Goal: Use online tool/utility: Utilize a website feature to perform a specific function

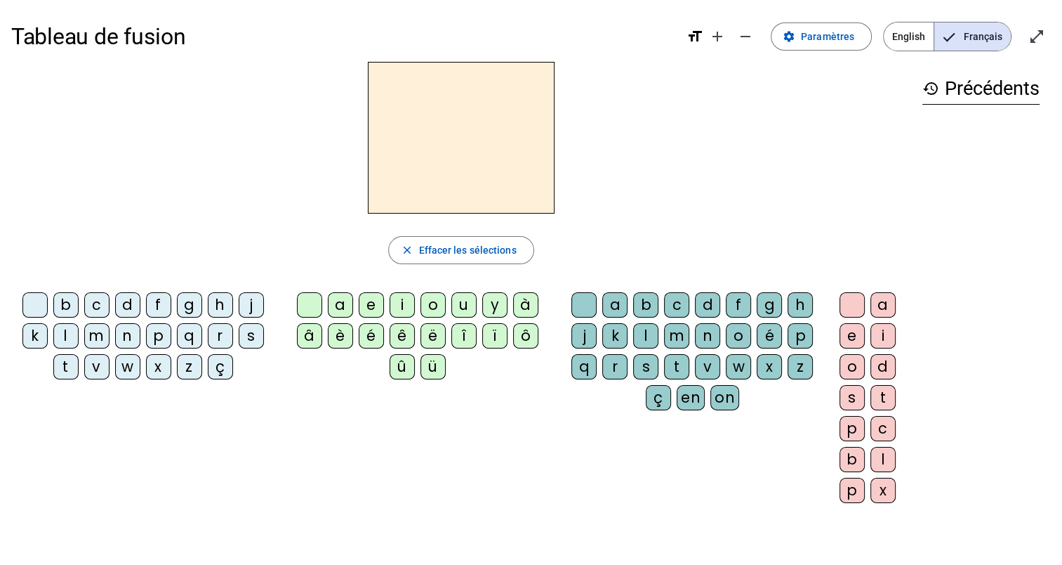
click at [126, 305] on div "d" at bounding box center [127, 304] width 25 height 25
click at [346, 302] on div "a" at bounding box center [340, 304] width 25 height 25
click at [647, 331] on div "l" at bounding box center [645, 335] width 25 height 25
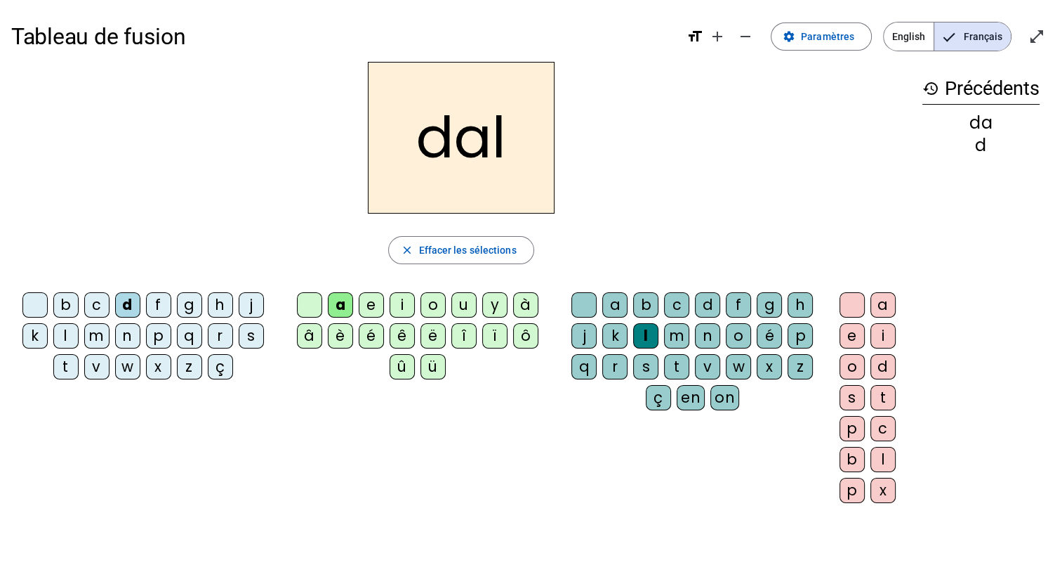
click at [739, 330] on div "o" at bounding box center [738, 335] width 25 height 25
click at [671, 331] on div "m" at bounding box center [676, 335] width 25 height 25
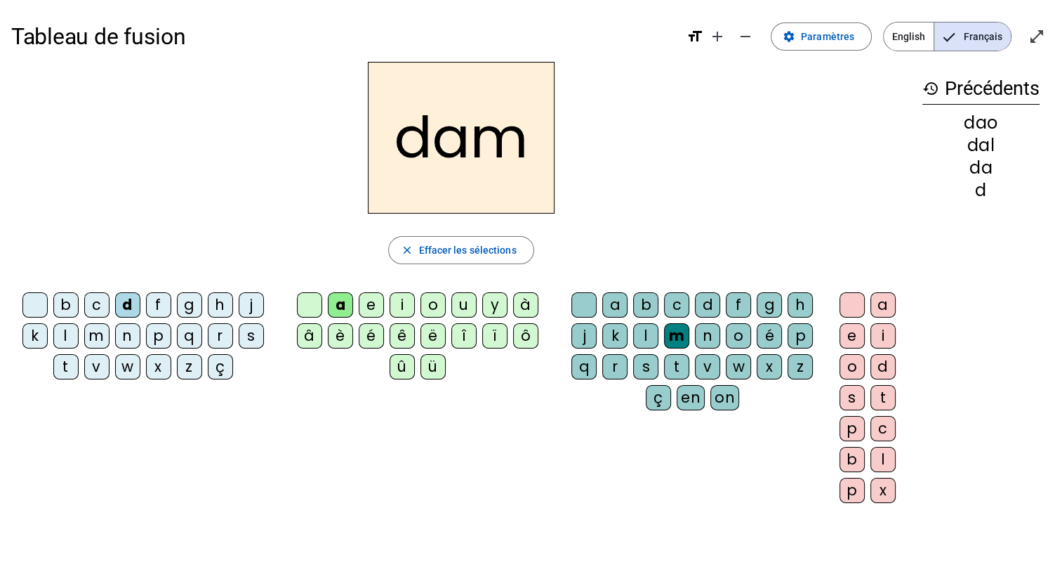
click at [676, 362] on div "t" at bounding box center [676, 366] width 25 height 25
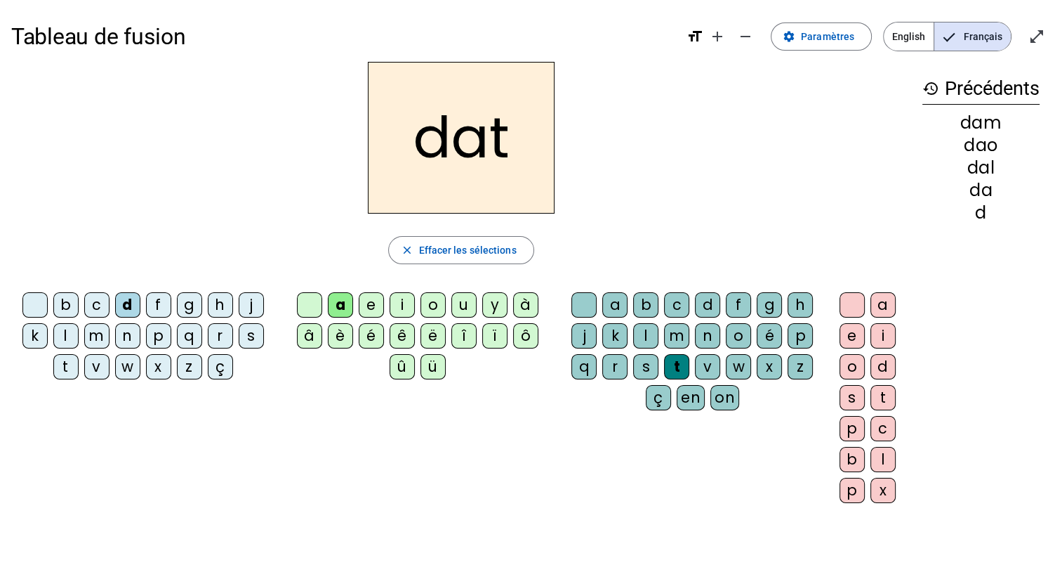
click at [160, 301] on div "f" at bounding box center [158, 304] width 25 height 25
click at [402, 301] on div "i" at bounding box center [402, 304] width 25 height 25
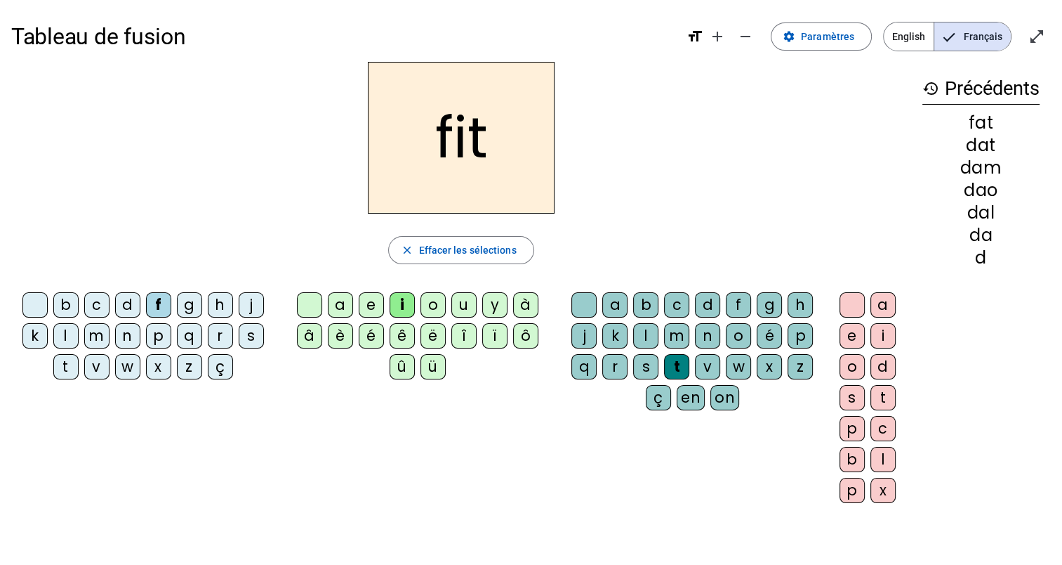
click at [675, 335] on div "m" at bounding box center [676, 335] width 25 height 25
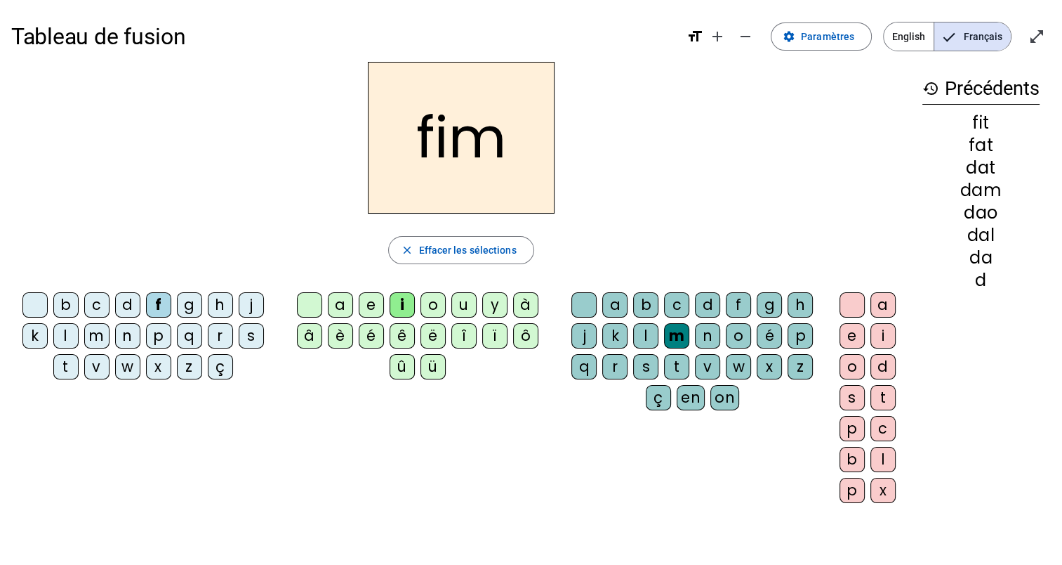
click at [157, 369] on div "x" at bounding box center [158, 366] width 25 height 25
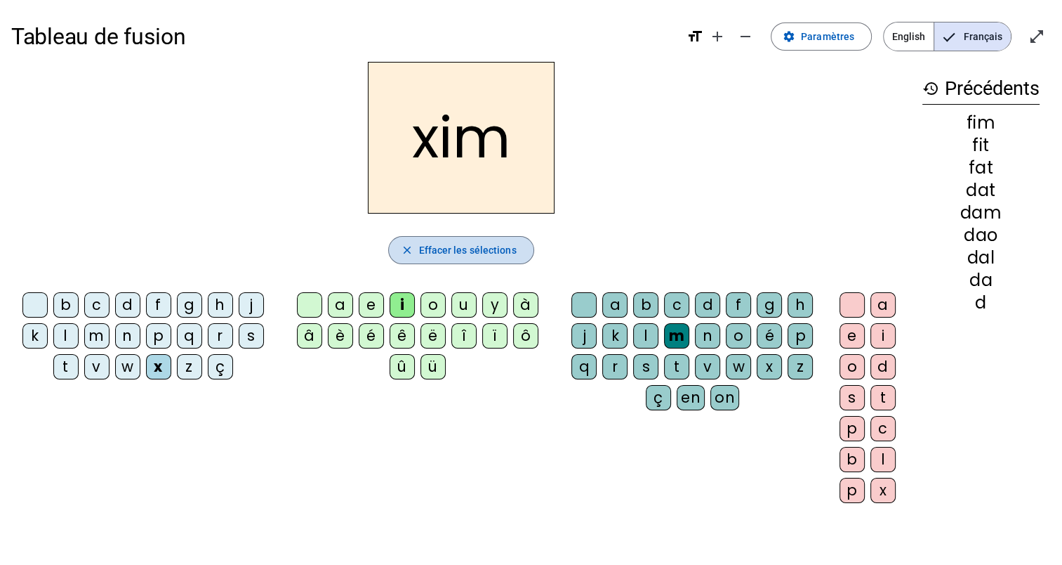
click at [469, 256] on span "Effacer les sélections" at bounding box center [467, 250] width 98 height 17
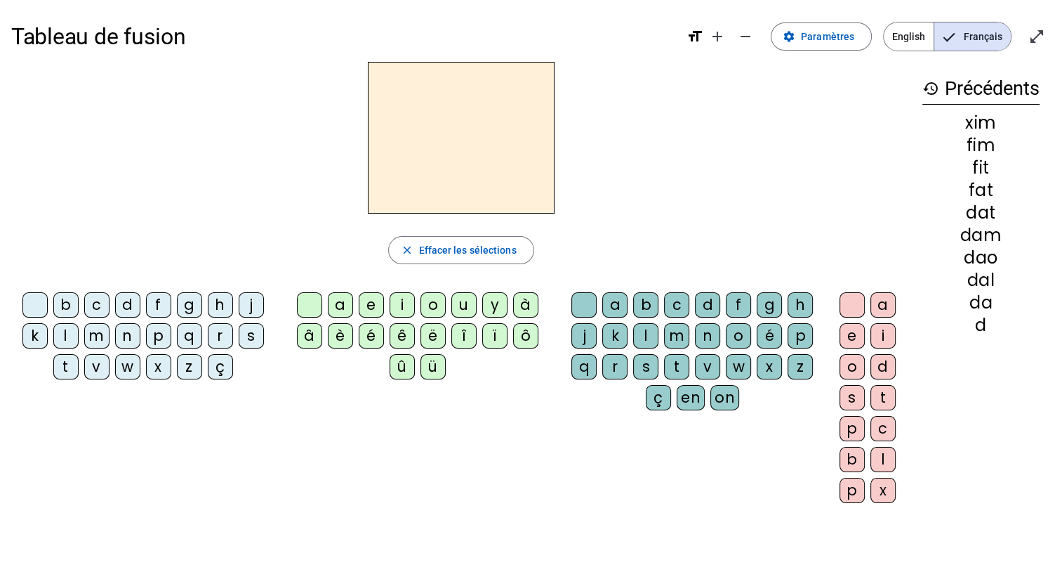
click at [701, 37] on mat-icon "format_size" at bounding box center [695, 36] width 17 height 17
click at [722, 37] on mat-icon "add" at bounding box center [717, 36] width 17 height 17
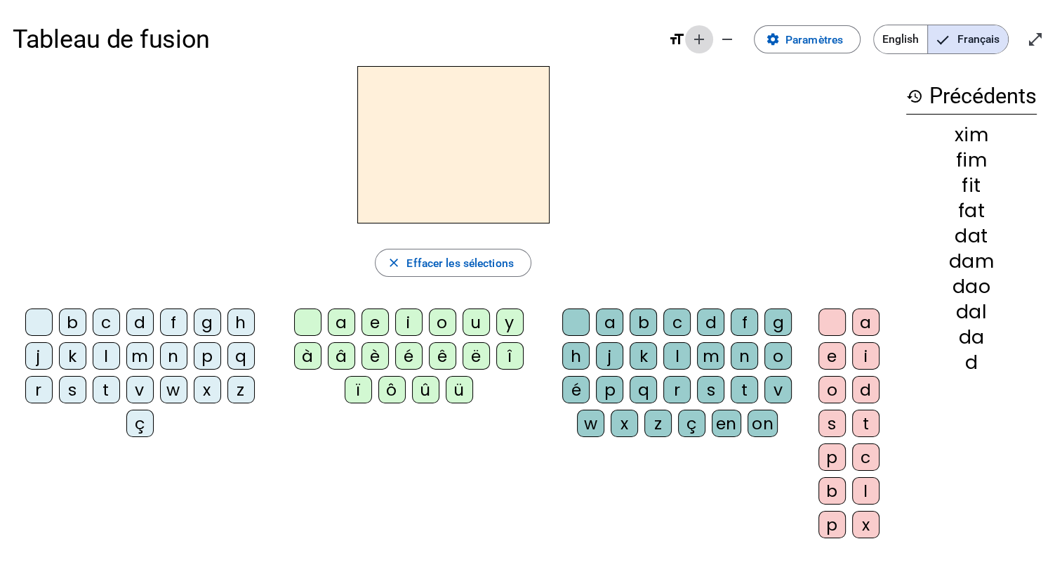
click at [697, 34] on mat-icon "add" at bounding box center [699, 39] width 17 height 17
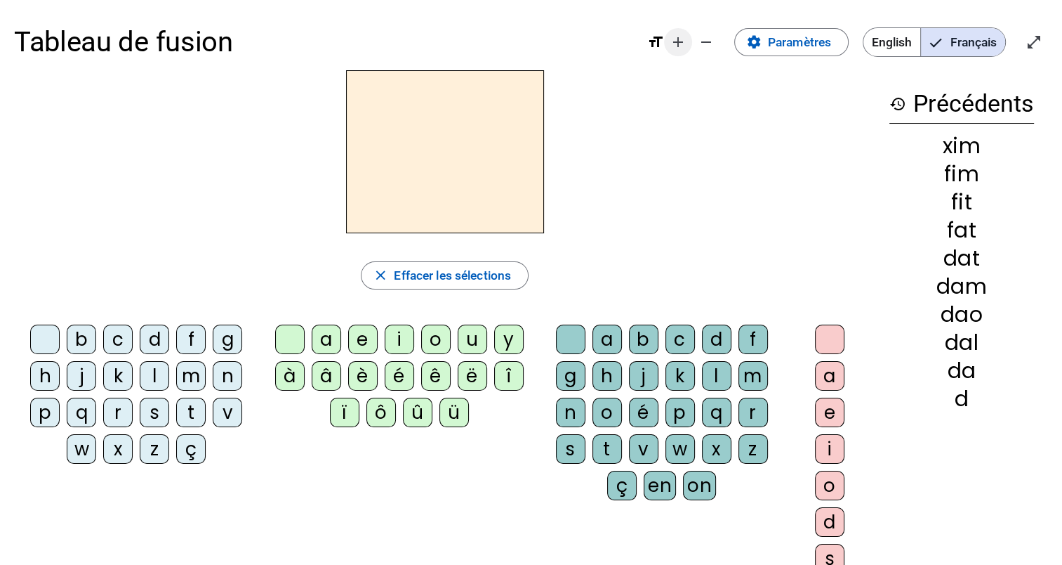
click at [698, 34] on mat-icon "remove" at bounding box center [706, 42] width 17 height 17
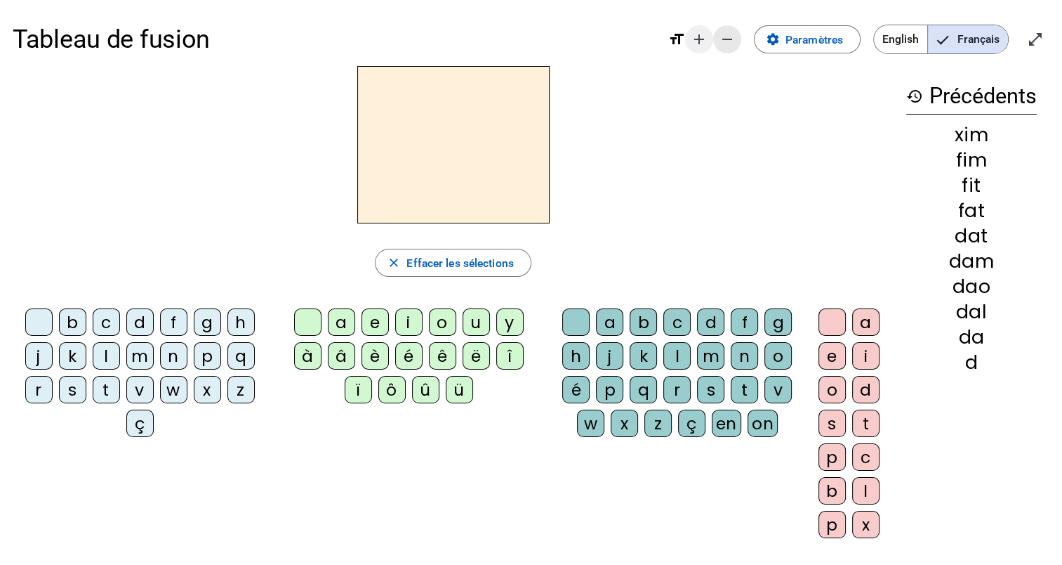
click at [697, 34] on mat-icon "add" at bounding box center [699, 39] width 17 height 17
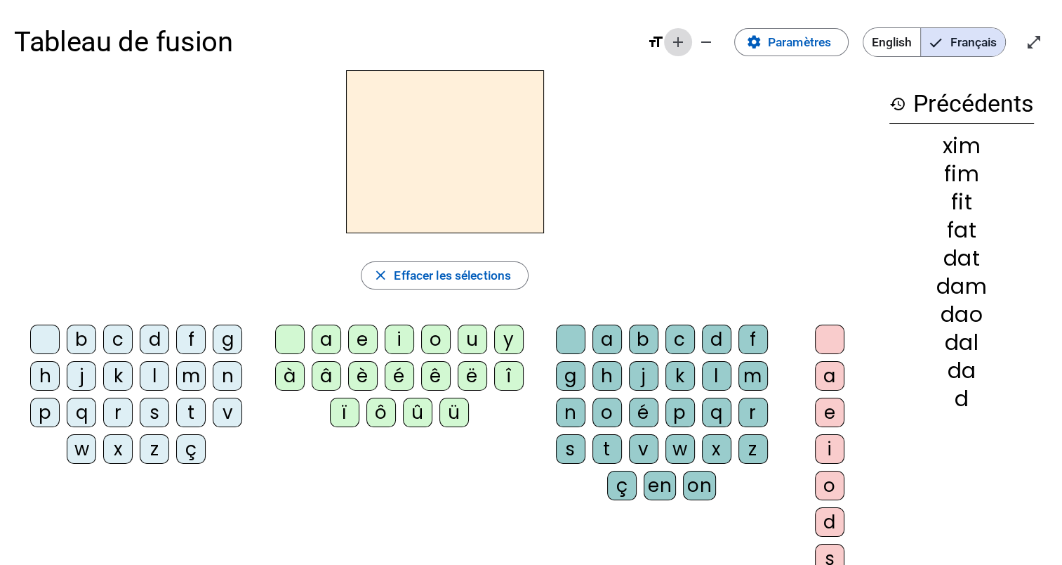
click at [698, 34] on mat-icon "remove" at bounding box center [706, 42] width 17 height 17
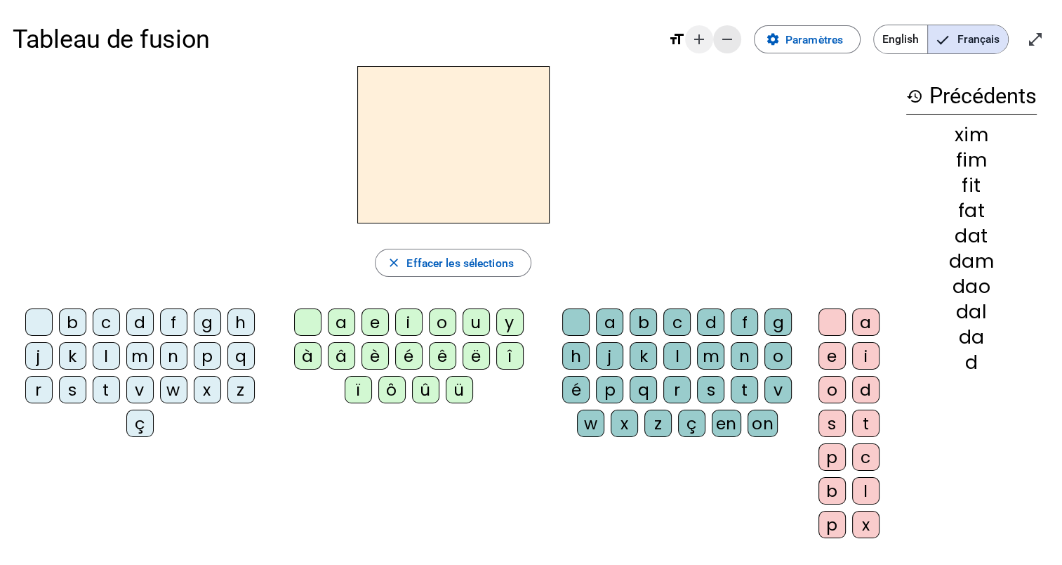
click at [697, 34] on mat-icon "add" at bounding box center [699, 39] width 17 height 17
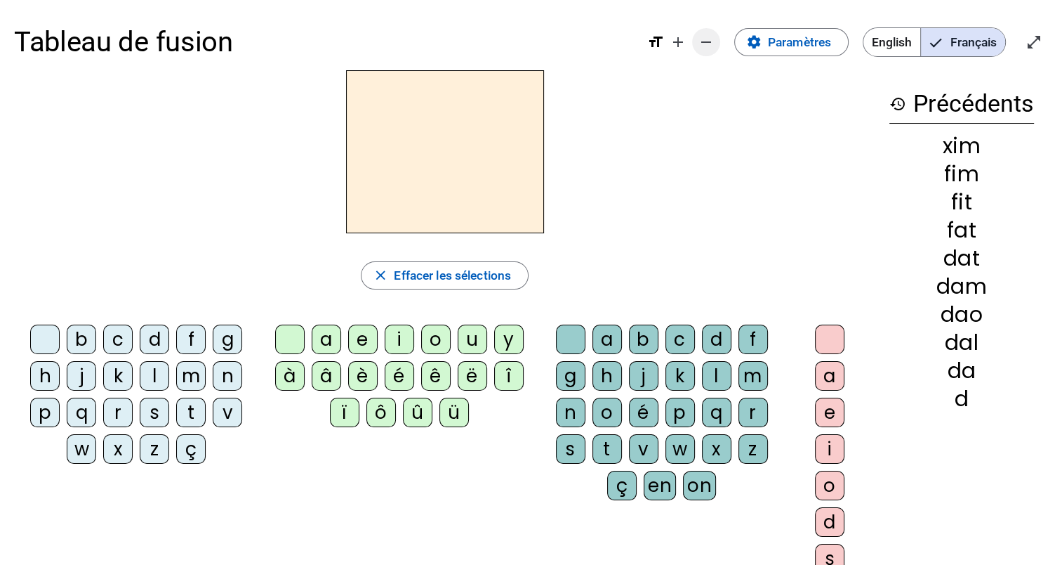
click at [705, 40] on mat-icon "remove" at bounding box center [706, 42] width 17 height 17
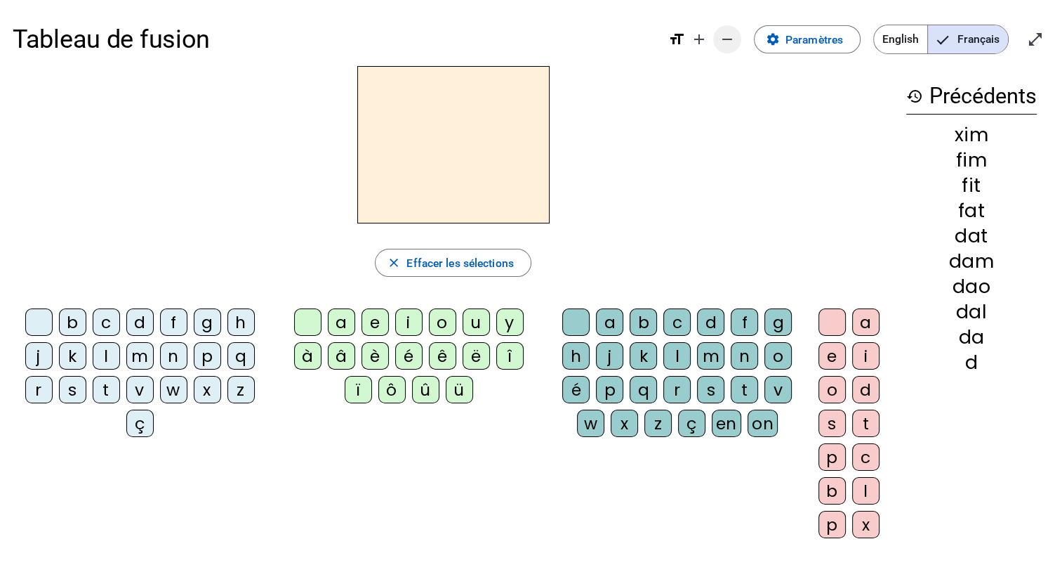
click at [705, 40] on mat-icon "add" at bounding box center [699, 39] width 17 height 17
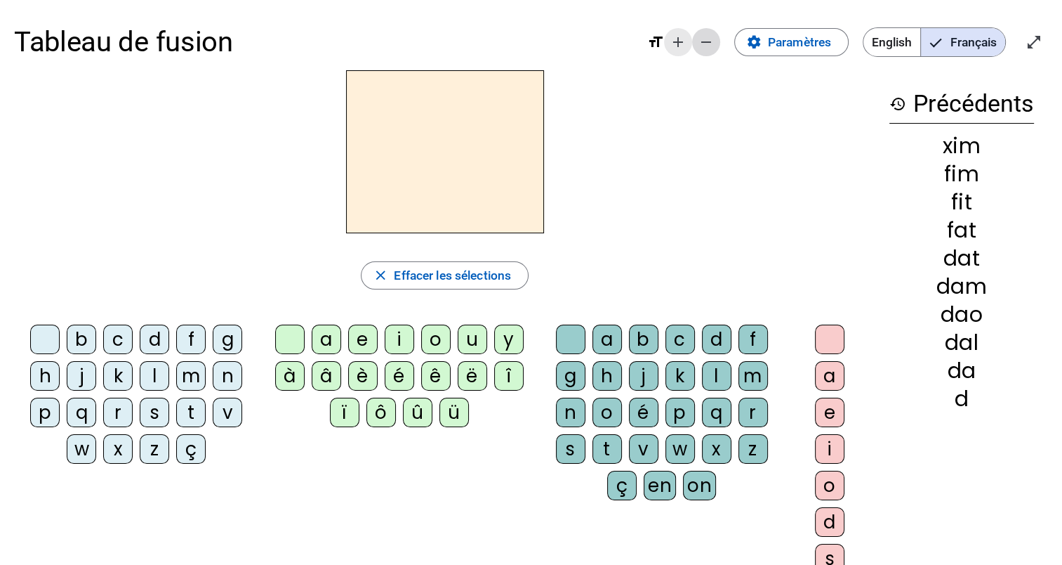
click at [705, 40] on mat-icon "remove" at bounding box center [706, 42] width 17 height 17
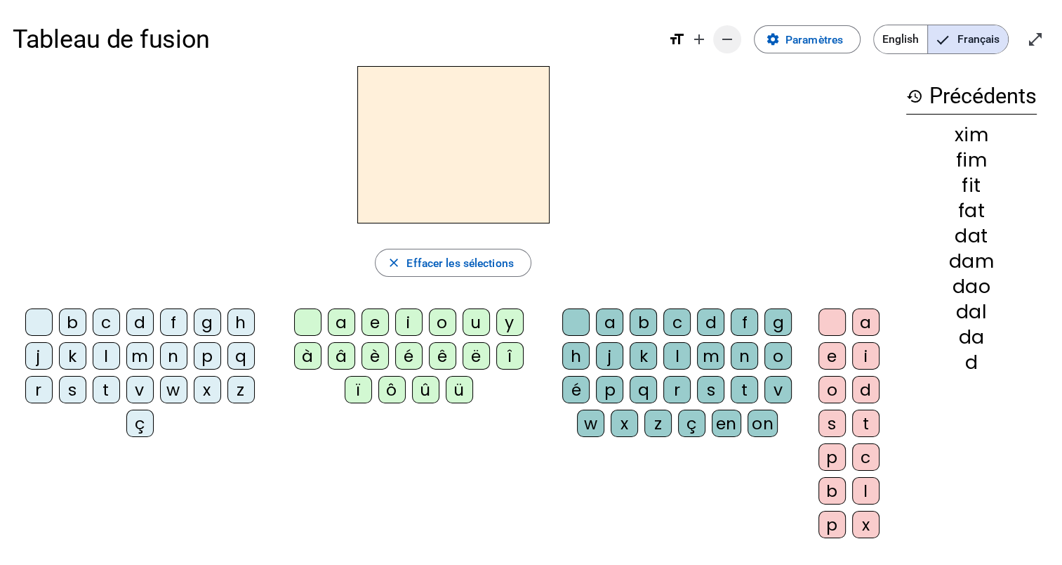
click at [719, 41] on mat-icon "remove" at bounding box center [727, 39] width 17 height 17
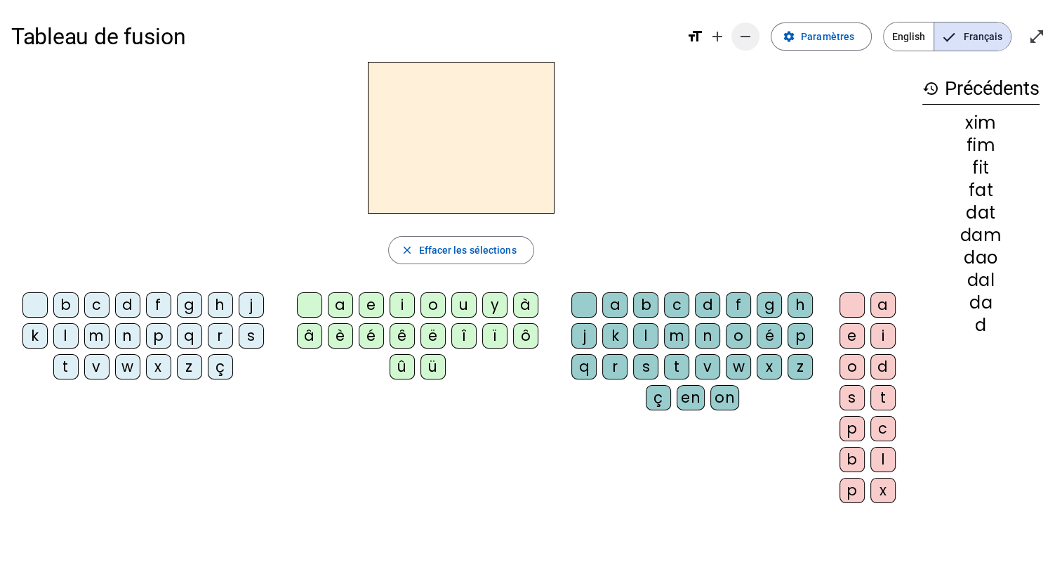
click at [746, 40] on mat-icon "remove" at bounding box center [745, 36] width 17 height 17
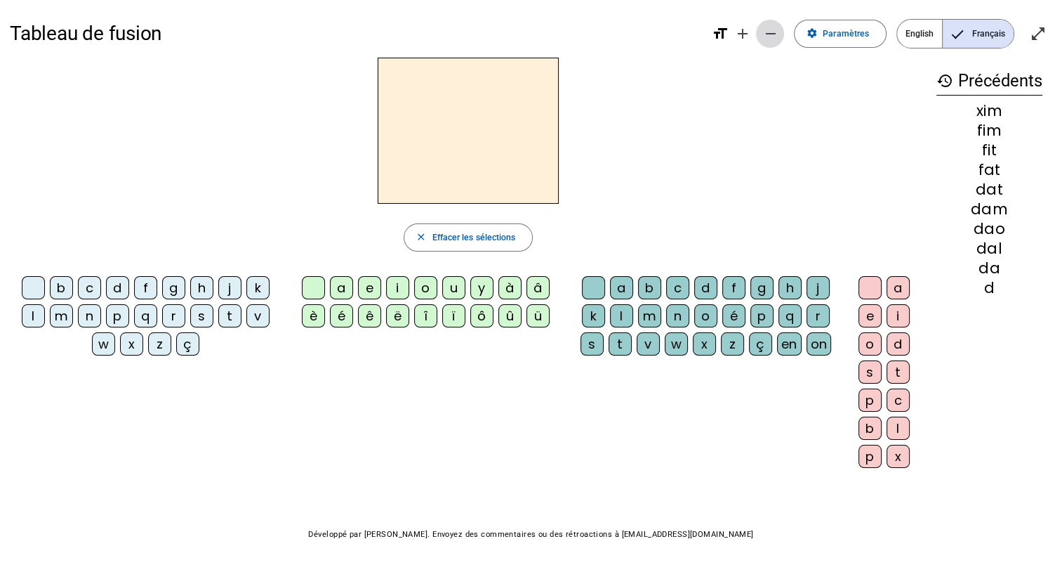
click at [771, 40] on mat-icon "remove" at bounding box center [770, 33] width 17 height 17
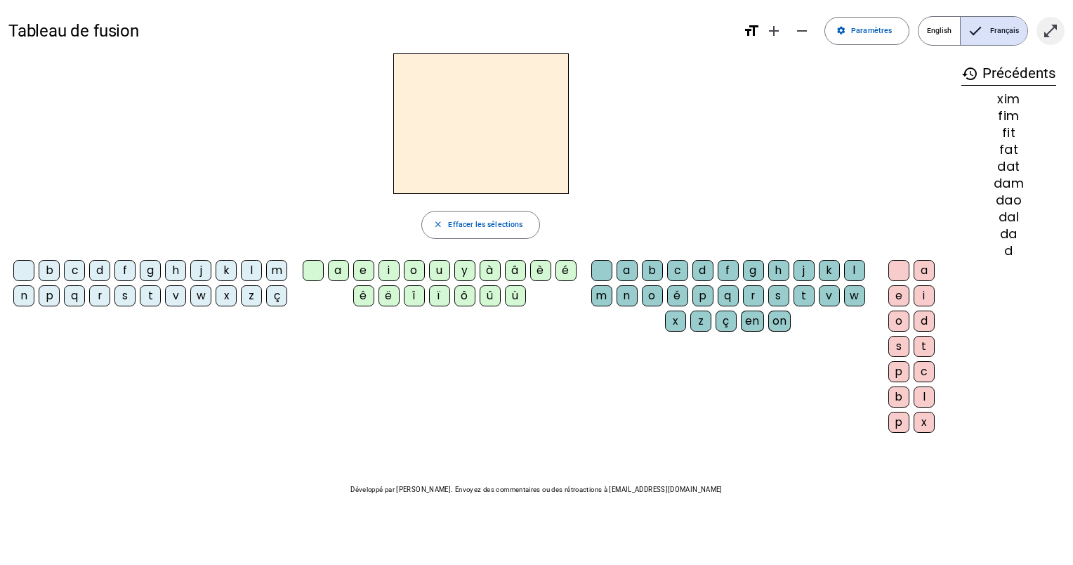
click at [1056, 34] on mat-icon "open_in_full" at bounding box center [1050, 30] width 17 height 17
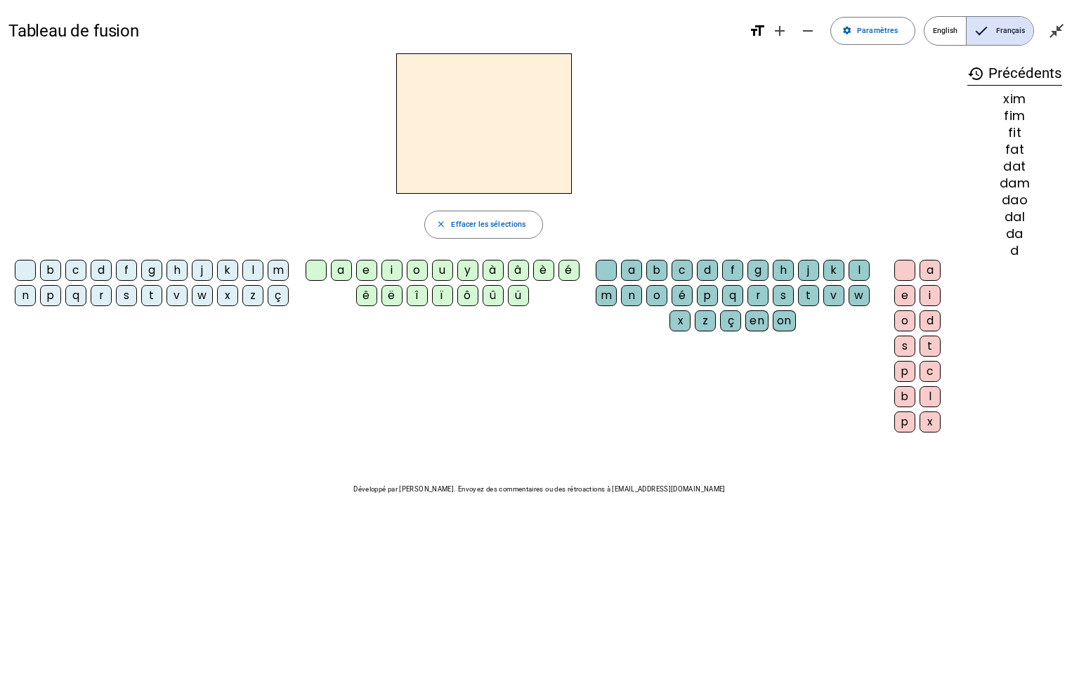
click at [201, 272] on div "j" at bounding box center [202, 270] width 21 height 21
click at [447, 277] on div "u" at bounding box center [442, 270] width 21 height 21
click at [662, 264] on div "b" at bounding box center [656, 270] width 21 height 21
click at [909, 286] on div "e" at bounding box center [904, 295] width 21 height 21
click at [277, 272] on div "m" at bounding box center [278, 270] width 21 height 21
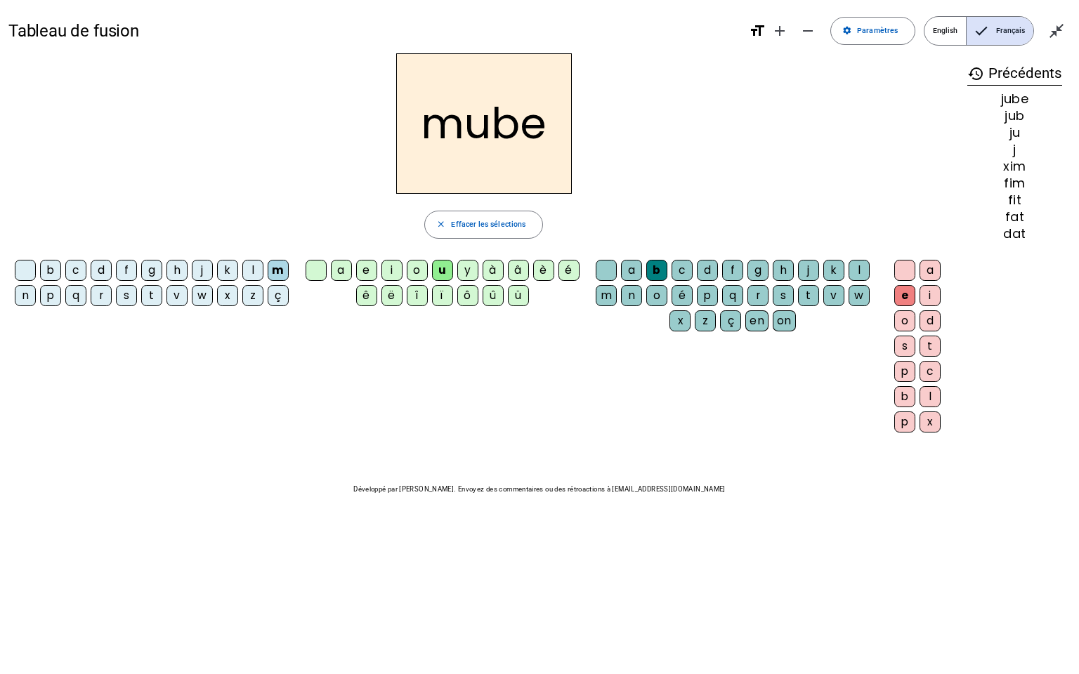
click at [223, 298] on div "x" at bounding box center [227, 295] width 21 height 21
click at [171, 300] on div "v" at bounding box center [176, 295] width 21 height 21
click at [1055, 37] on mat-icon "close_fullscreen" at bounding box center [1056, 30] width 17 height 17
